Goal: Navigation & Orientation: Find specific page/section

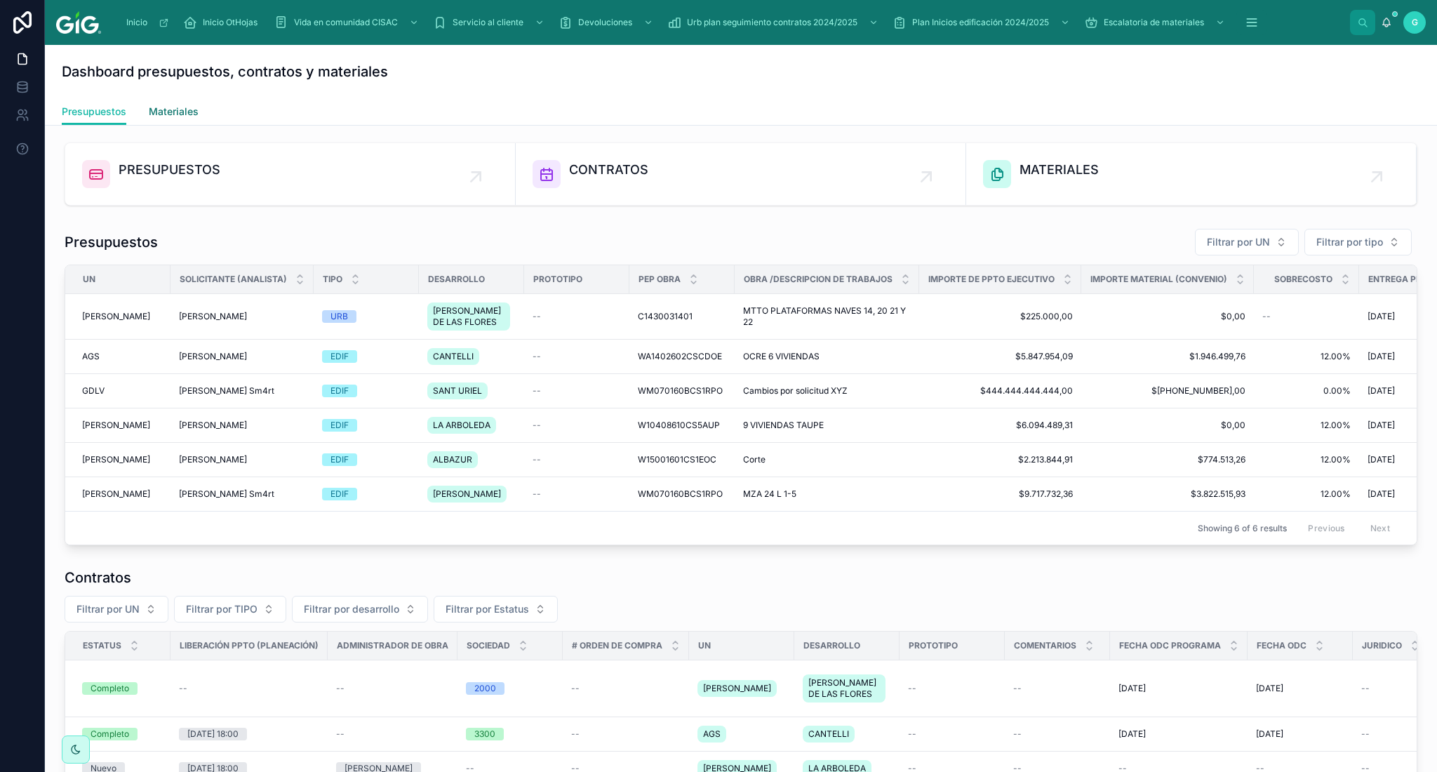
click at [187, 101] on link "Materiales" at bounding box center [174, 113] width 50 height 28
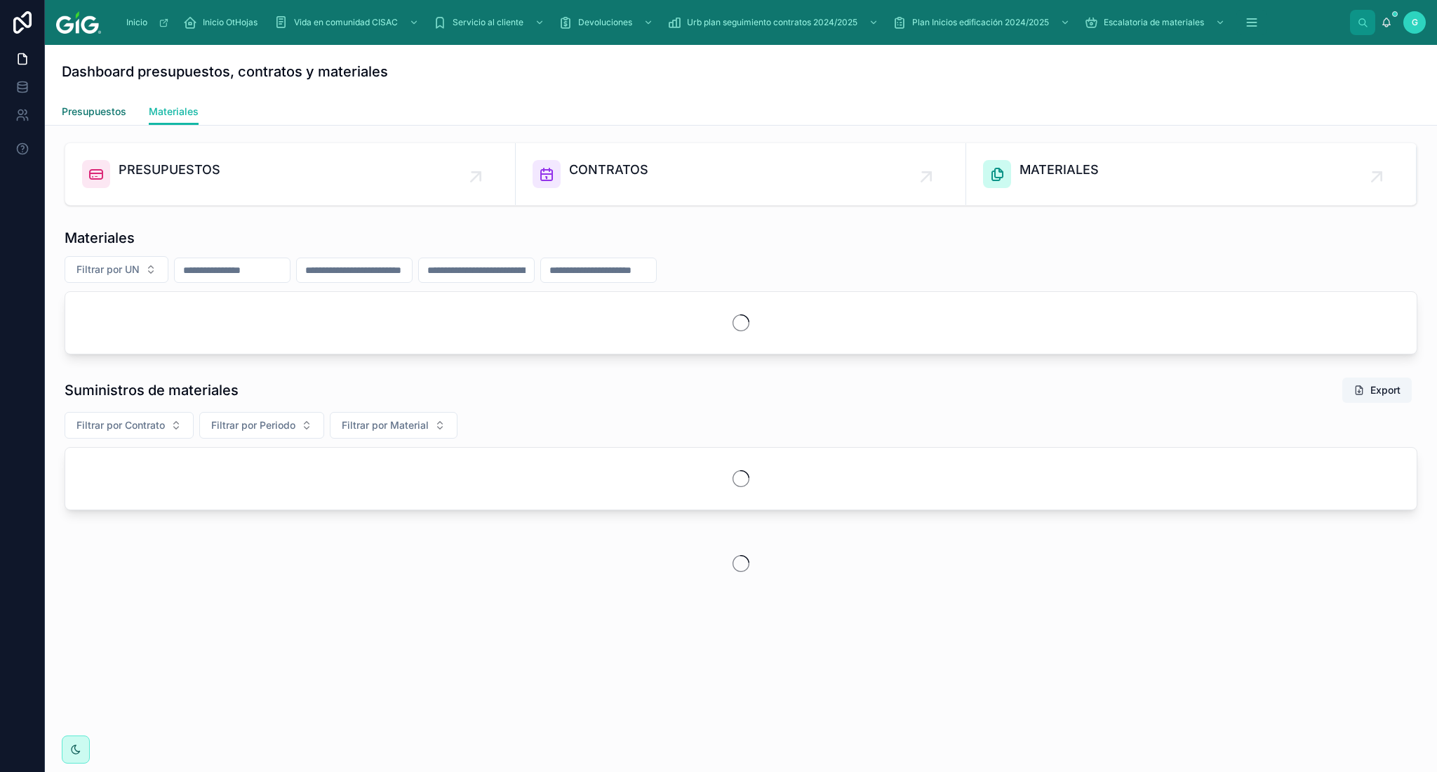
click at [105, 119] on link "Presupuestos" at bounding box center [94, 113] width 65 height 28
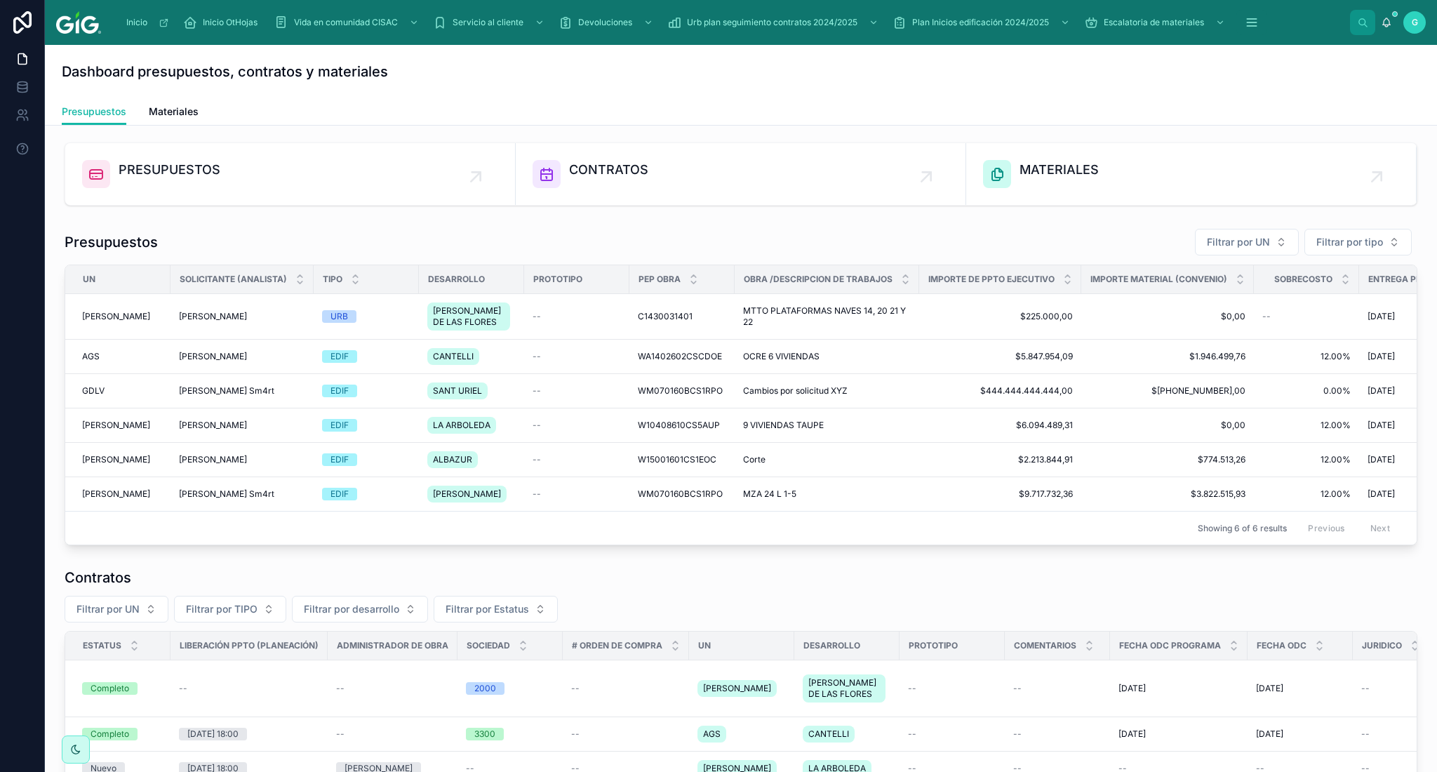
click at [177, 126] on div "PRESUPUESTOS CONTRATOS MATERIALES Presupuestos Filtrar por UN Filtrar por tipo …" at bounding box center [741, 608] width 1392 height 964
click at [176, 116] on span "Materiales" at bounding box center [174, 112] width 50 height 14
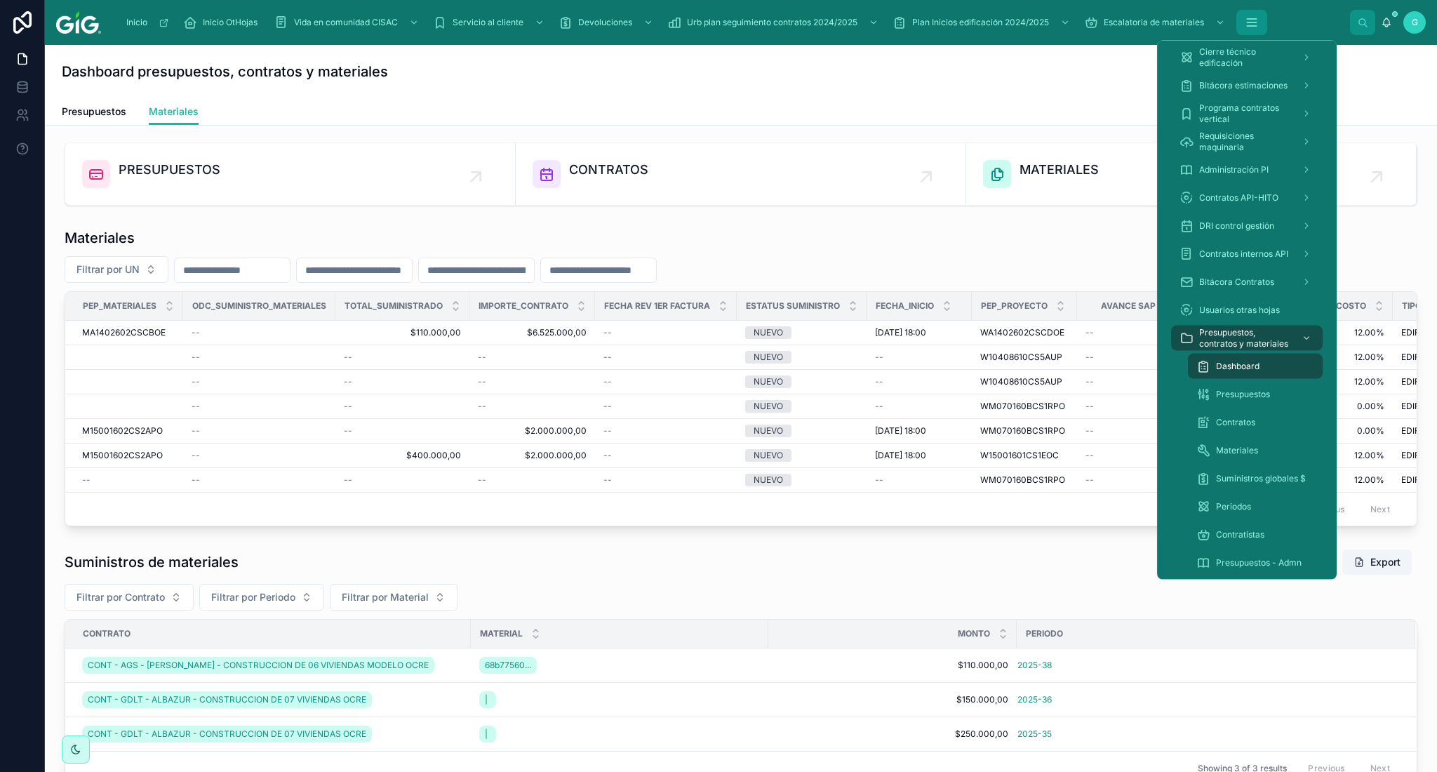
click at [1254, 26] on icon "scrollable content" at bounding box center [1251, 26] width 9 height 0
click at [1229, 363] on span "Dashboard" at bounding box center [1238, 366] width 44 height 11
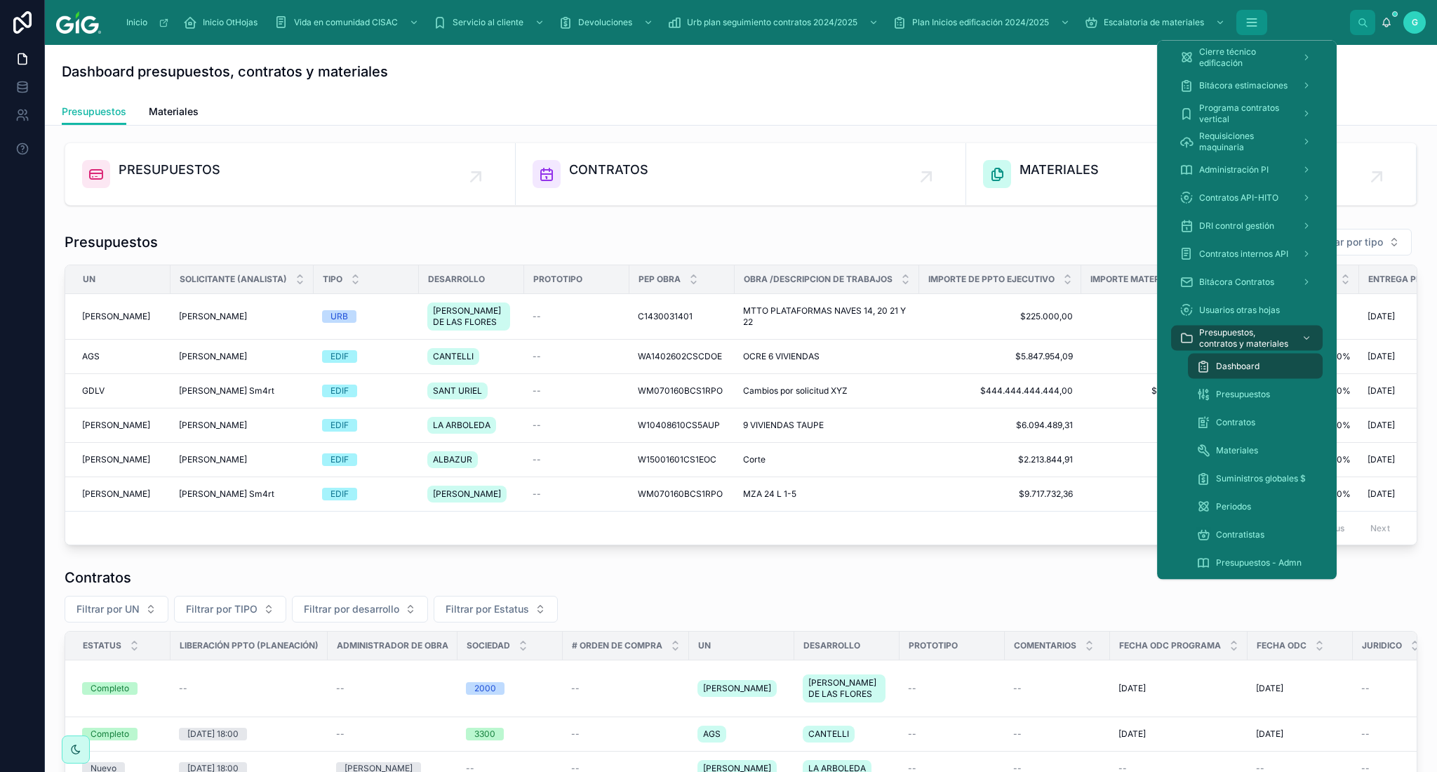
click at [1251, 20] on icon "scrollable content" at bounding box center [1252, 22] width 14 height 14
click at [1315, 88] on link "Bitácora estimaciones" at bounding box center [1247, 85] width 152 height 25
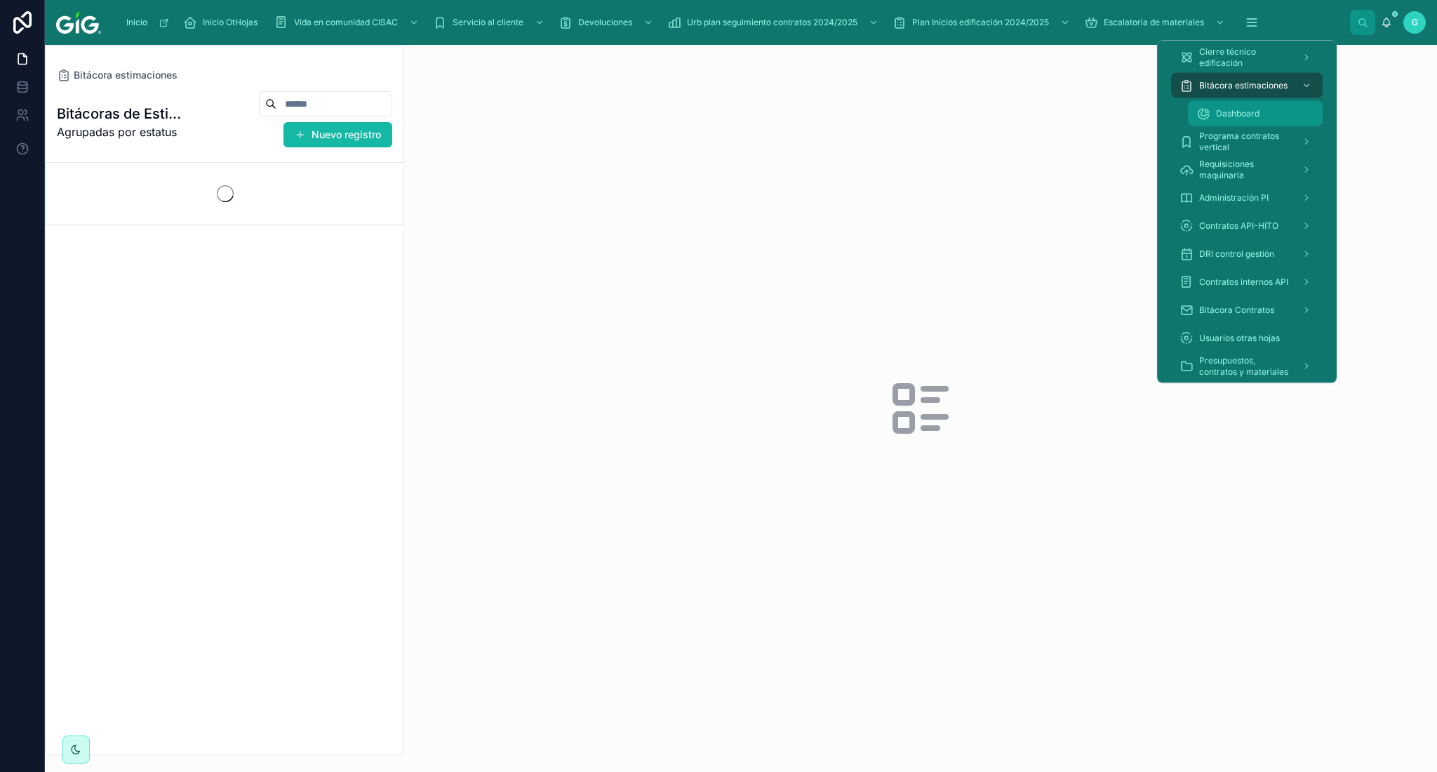
click at [1253, 116] on span "Dashboard" at bounding box center [1238, 113] width 44 height 11
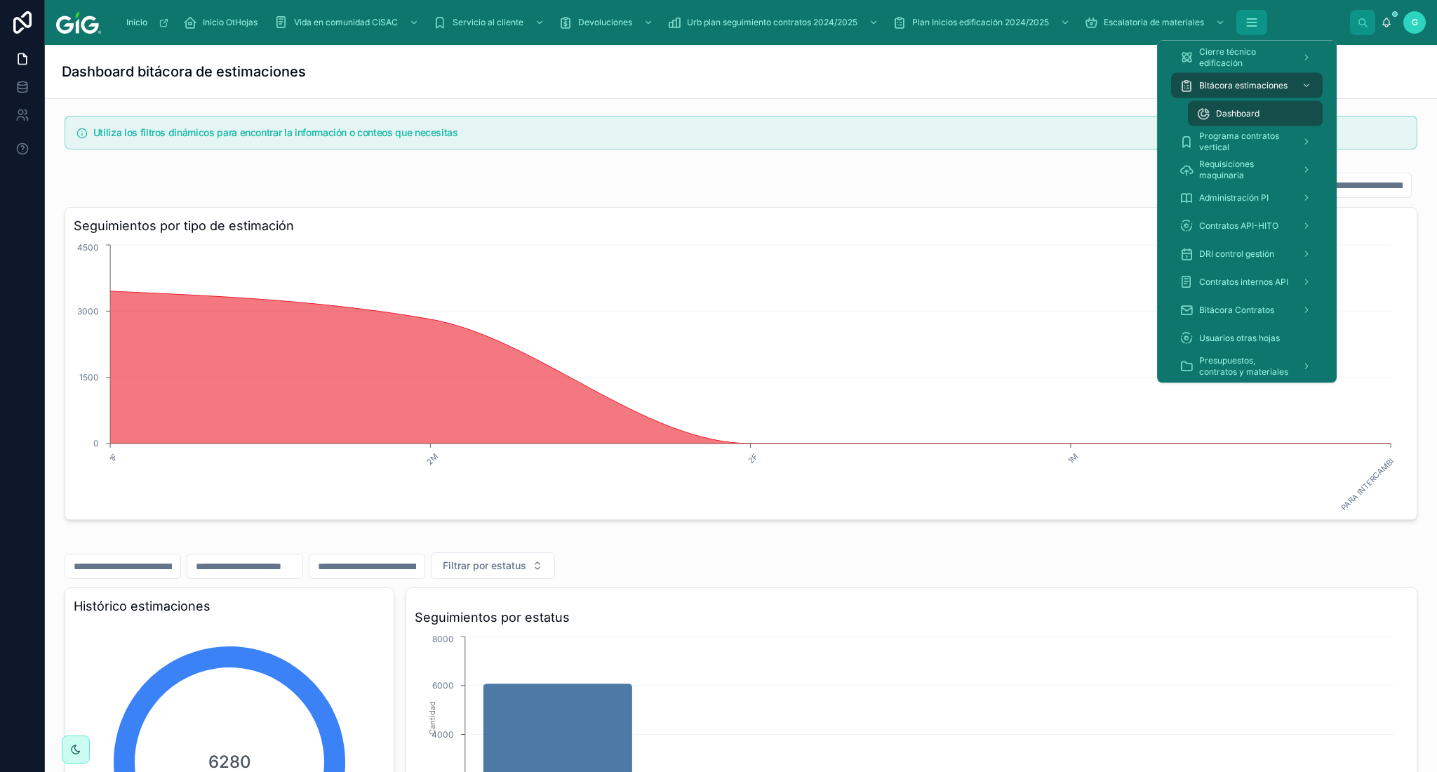
click at [1255, 16] on icon "scrollable content" at bounding box center [1252, 22] width 14 height 14
click at [1251, 16] on icon "scrollable content" at bounding box center [1252, 22] width 14 height 14
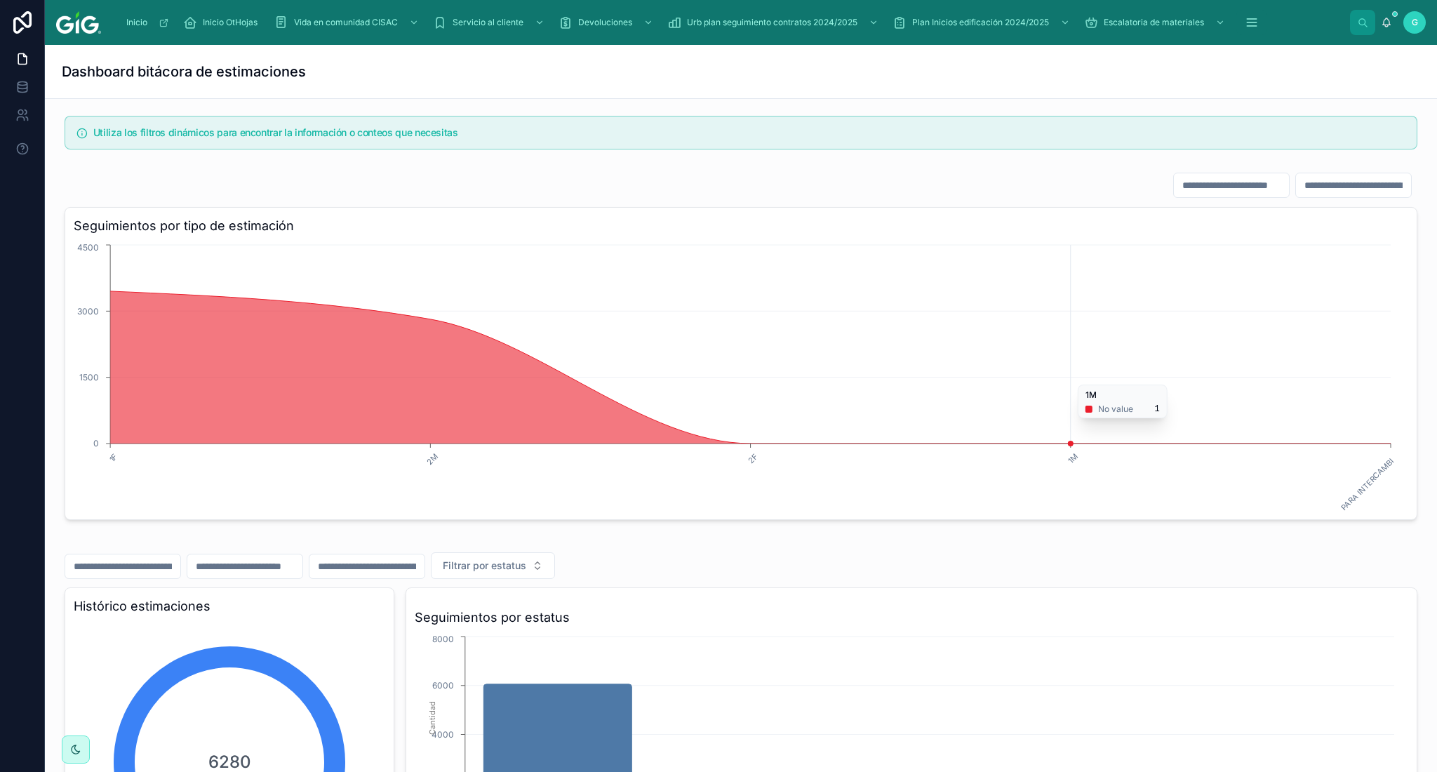
click at [1217, 377] on line "chart" at bounding box center [750, 377] width 1280 height 0
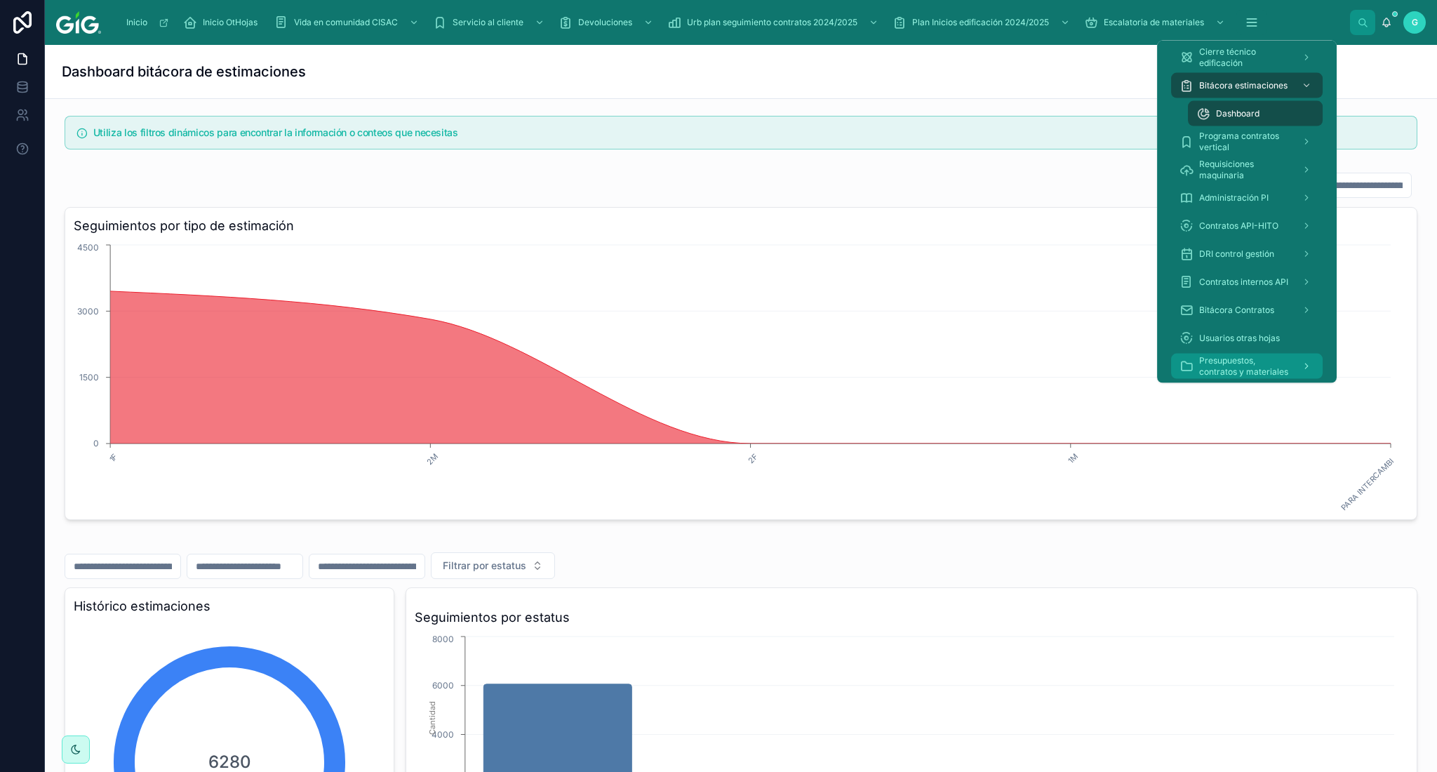
click at [1273, 360] on span "Presupuestos, contratos y materiales" at bounding box center [1244, 366] width 91 height 22
